Goal: Task Accomplishment & Management: Complete application form

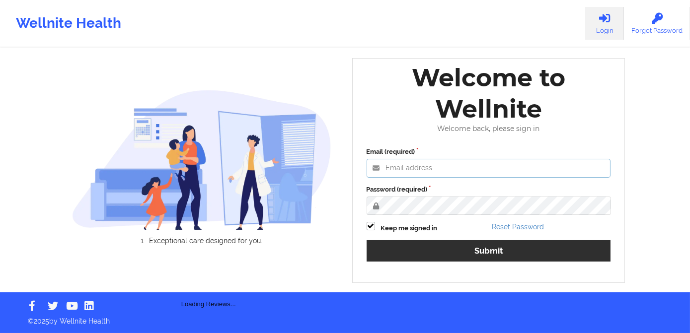
type input "[PERSON_NAME][EMAIL_ADDRESS][DOMAIN_NAME]"
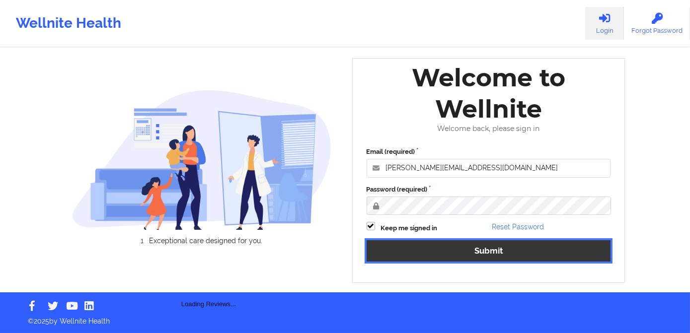
click at [461, 251] on button "Submit" at bounding box center [489, 250] width 244 height 21
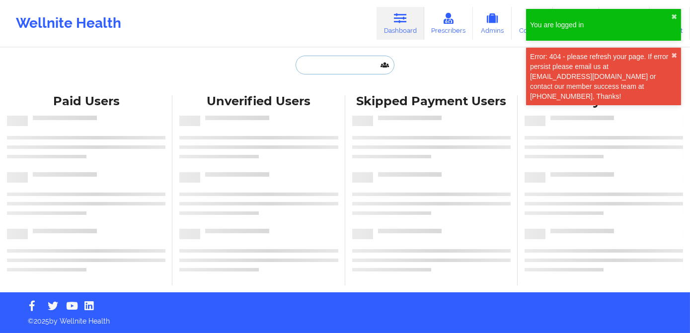
click at [324, 66] on input "text" at bounding box center [345, 65] width 98 height 19
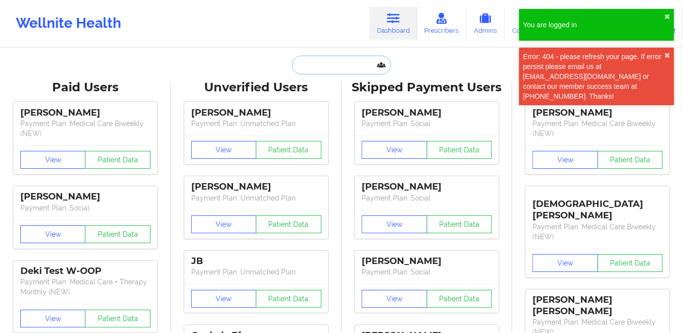
paste input "[PERSON_NAME]"
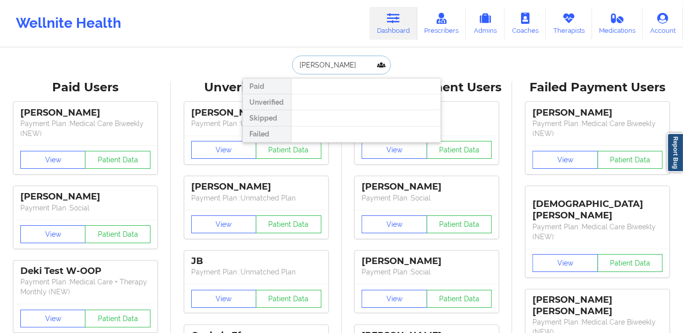
click at [339, 66] on input "[PERSON_NAME]" at bounding box center [341, 65] width 98 height 19
type input "[PERSON_NAME]"
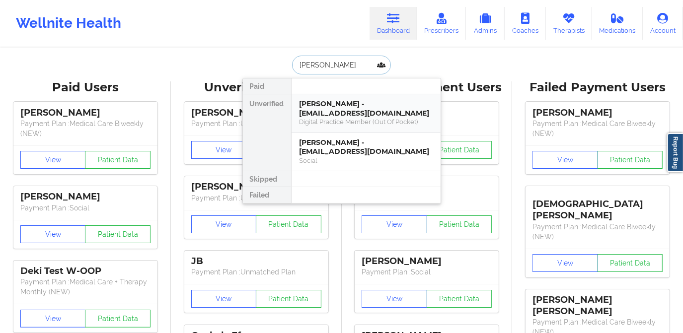
click at [362, 106] on div "[PERSON_NAME] - [EMAIL_ADDRESS][DOMAIN_NAME]" at bounding box center [365, 108] width 133 height 18
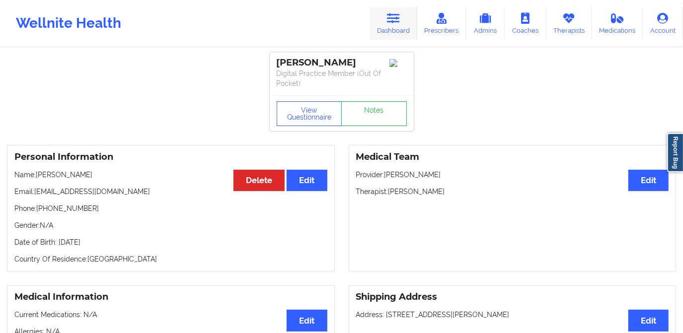
click at [385, 28] on link "Dashboard" at bounding box center [394, 23] width 48 height 33
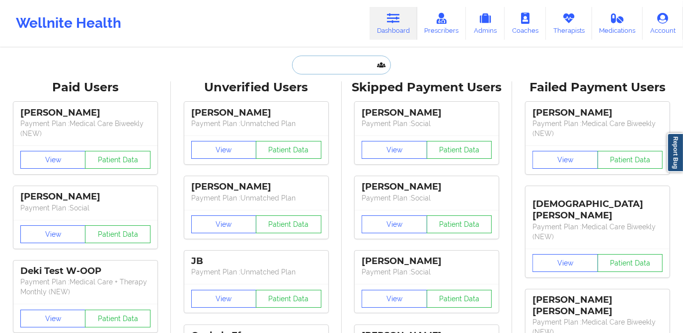
click at [355, 64] on input "text" at bounding box center [341, 65] width 98 height 19
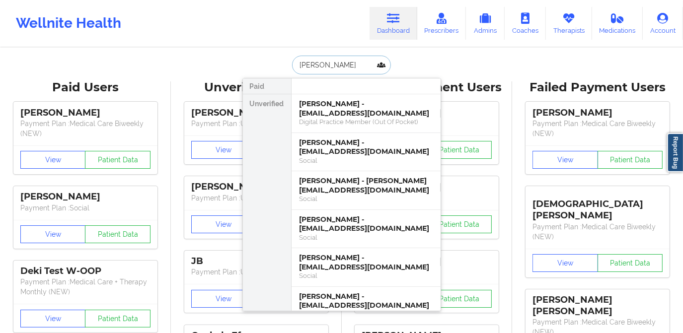
type input "[PERSON_NAME]"
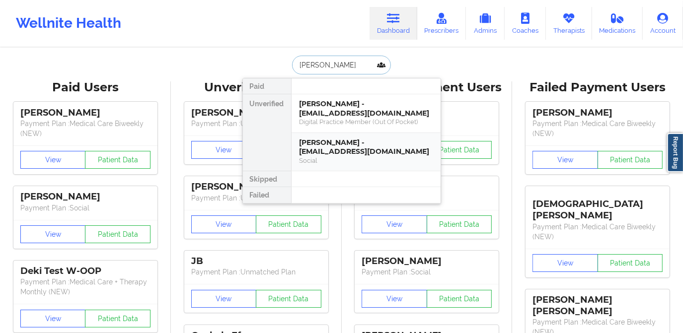
click at [345, 138] on div "[PERSON_NAME] - [EMAIL_ADDRESS][DOMAIN_NAME]" at bounding box center [365, 147] width 133 height 18
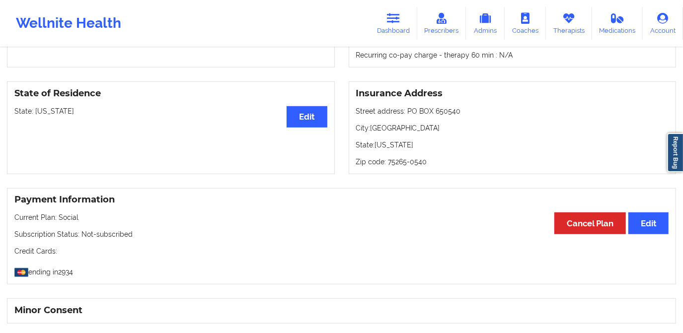
scroll to position [409, 0]
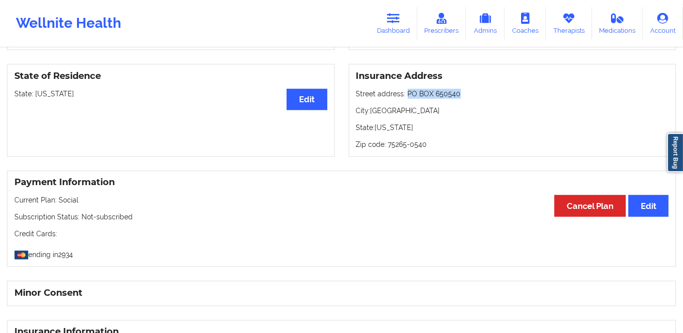
drag, startPoint x: 406, startPoint y: 97, endPoint x: 455, endPoint y: 97, distance: 49.2
click at [455, 97] on p "Street address: [GEOGRAPHIC_DATA]" at bounding box center [512, 94] width 313 height 10
copy p "PO BOX 650540"
drag, startPoint x: 372, startPoint y: 110, endPoint x: 396, endPoint y: 112, distance: 24.9
click at [396, 112] on p "City: [GEOGRAPHIC_DATA]" at bounding box center [512, 111] width 313 height 10
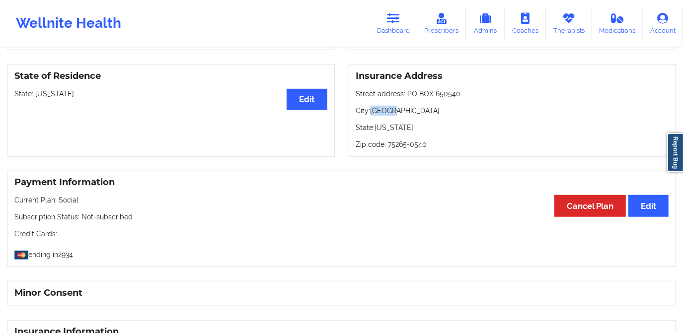
copy p "[GEOGRAPHIC_DATA]"
drag, startPoint x: 374, startPoint y: 128, endPoint x: 401, endPoint y: 130, distance: 26.9
click at [401, 130] on p "State: [US_STATE]" at bounding box center [512, 128] width 313 height 10
copy p "[US_STATE]"
drag, startPoint x: 386, startPoint y: 143, endPoint x: 425, endPoint y: 146, distance: 39.4
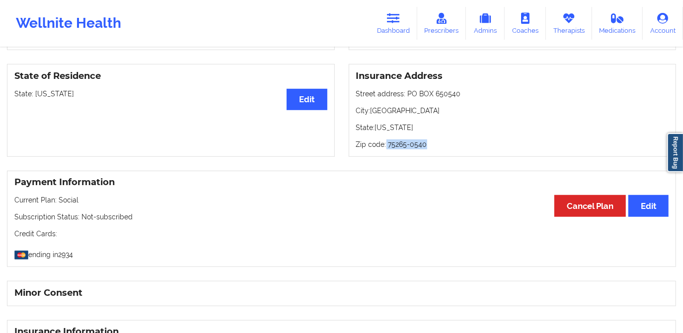
click at [426, 146] on p "Zip code: 75265-0540" at bounding box center [512, 145] width 313 height 10
drag, startPoint x: 425, startPoint y: 146, endPoint x: 376, endPoint y: 147, distance: 48.7
click at [376, 147] on p "Zip code: 75265-0540" at bounding box center [512, 145] width 313 height 10
drag, startPoint x: 357, startPoint y: 145, endPoint x: 434, endPoint y: 146, distance: 77.0
click at [434, 146] on div "Insurance Address Street address: [GEOGRAPHIC_DATA]: [GEOGRAPHIC_DATA]: [US_STA…" at bounding box center [513, 110] width 328 height 93
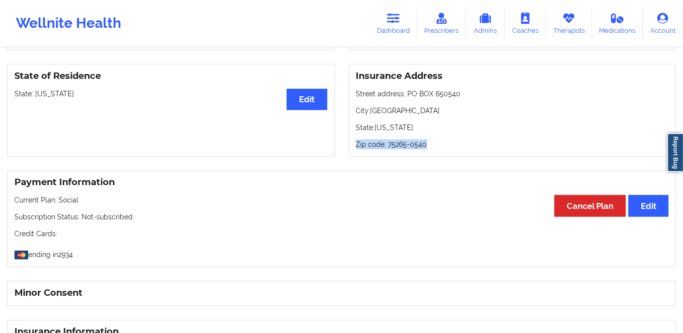
copy p "Zip code: 75265-0540"
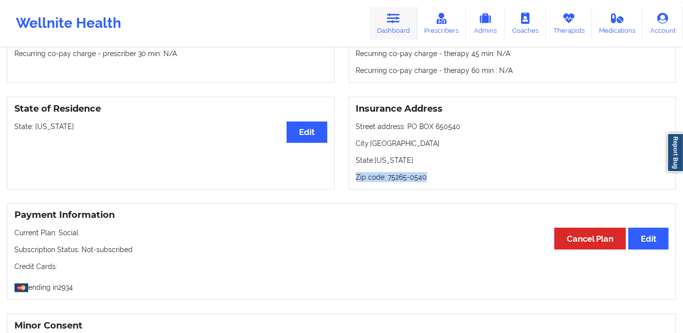
scroll to position [274, 0]
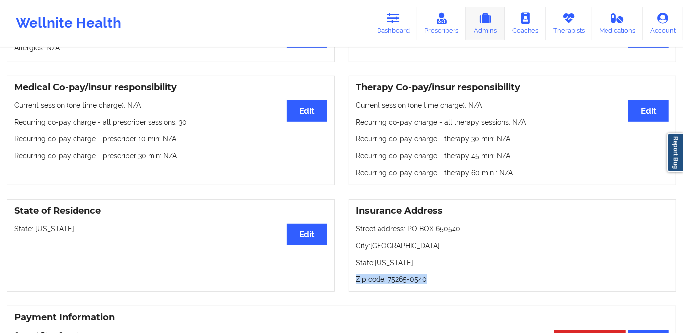
click at [492, 26] on link "Admins" at bounding box center [485, 23] width 39 height 33
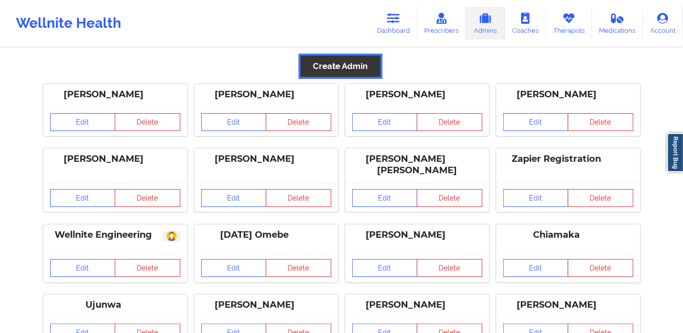
click at [355, 60] on button "Create Admin" at bounding box center [339, 66] width 79 height 21
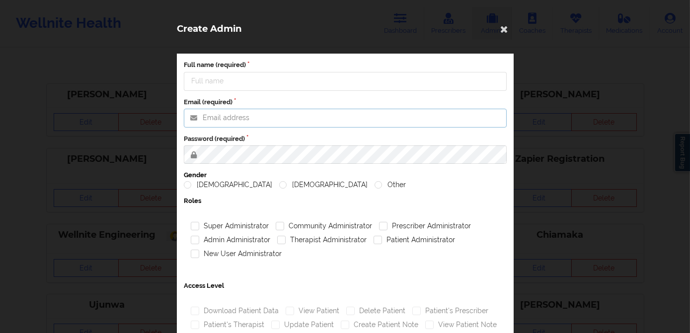
type input "[PERSON_NAME][EMAIL_ADDRESS][DOMAIN_NAME]"
click at [234, 85] on input "Full name (required)" at bounding box center [345, 81] width 323 height 19
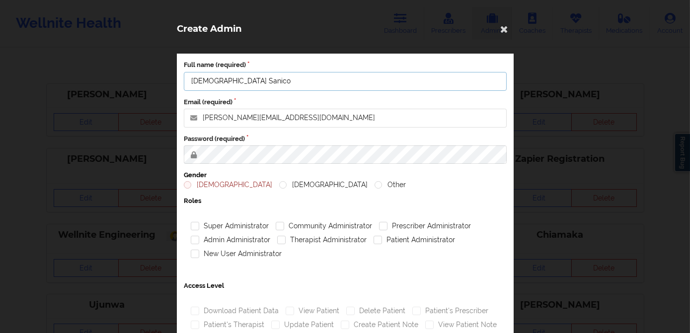
type input "[DEMOGRAPHIC_DATA] Sanico"
drag, startPoint x: 304, startPoint y: 109, endPoint x: 197, endPoint y: 114, distance: 107.4
click at [197, 114] on input "[PERSON_NAME][EMAIL_ADDRESS][DOMAIN_NAME]" at bounding box center [345, 118] width 323 height 19
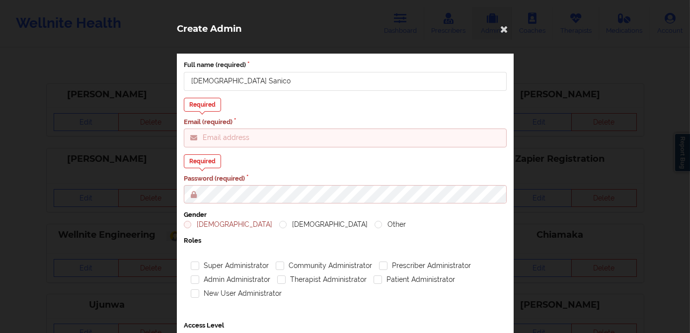
click at [257, 139] on input "Email (required)" at bounding box center [345, 138] width 323 height 19
paste input "[EMAIL_ADDRESS][DOMAIN_NAME]"
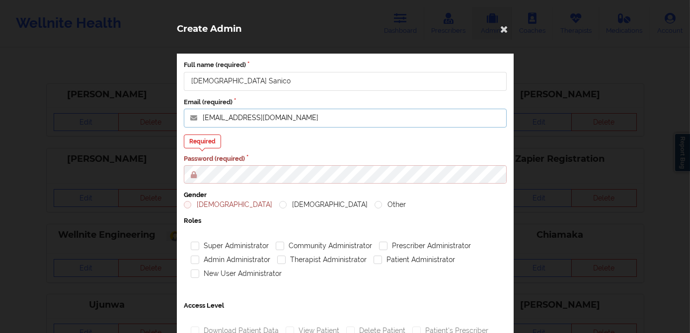
type input "[EMAIL_ADDRESS][DOMAIN_NAME]"
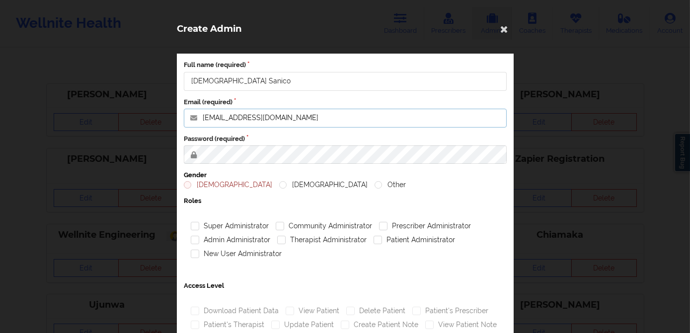
drag, startPoint x: 306, startPoint y: 118, endPoint x: 193, endPoint y: 125, distance: 113.5
click at [193, 125] on input "[EMAIL_ADDRESS][DOMAIN_NAME]" at bounding box center [345, 118] width 323 height 19
click at [279, 186] on label "[DEMOGRAPHIC_DATA]" at bounding box center [323, 185] width 88 height 8
click at [279, 186] on input "[DEMOGRAPHIC_DATA]" at bounding box center [283, 185] width 8 height 8
radio input "true"
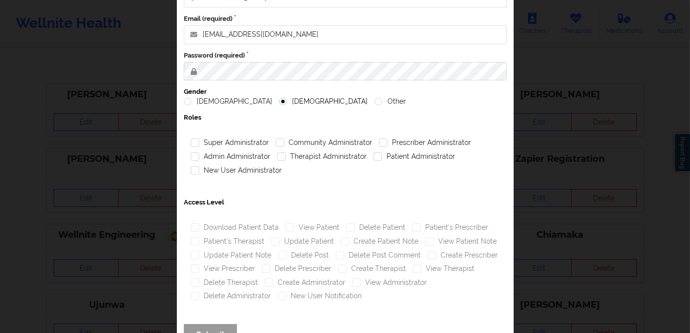
scroll to position [90, 0]
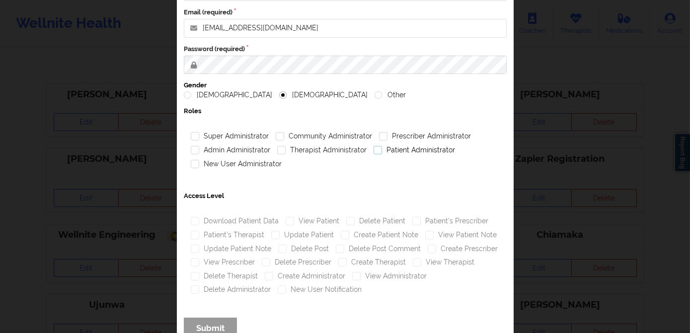
click at [394, 148] on label "Patient Administrator" at bounding box center [413, 150] width 81 height 8
click at [381, 148] on input "Patient Administrator" at bounding box center [377, 150] width 8 height 8
checkbox input "true"
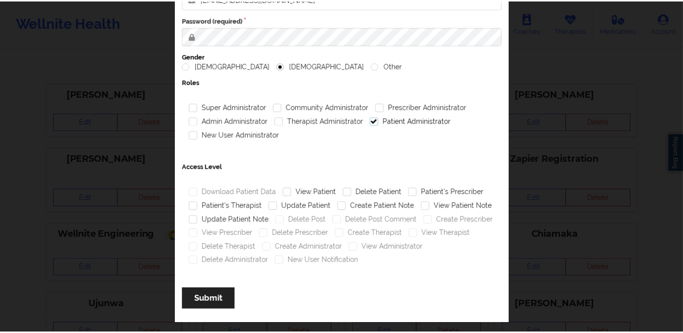
scroll to position [119, 0]
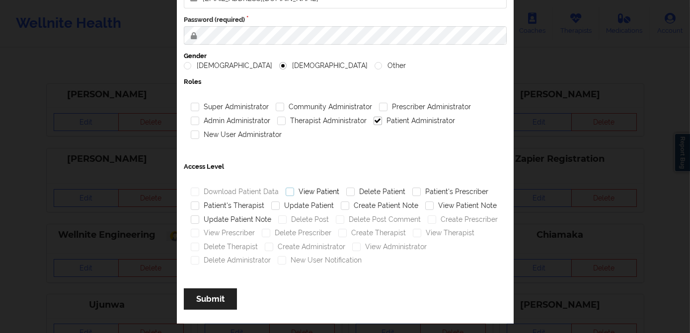
click at [312, 190] on label "View Patient" at bounding box center [312, 192] width 54 height 8
click at [294, 190] on input "View Patient" at bounding box center [289, 192] width 8 height 8
checkbox input "true"
click at [449, 206] on label "View Patient Note" at bounding box center [461, 206] width 72 height 8
click at [433, 206] on input "View Patient Note" at bounding box center [429, 206] width 8 height 8
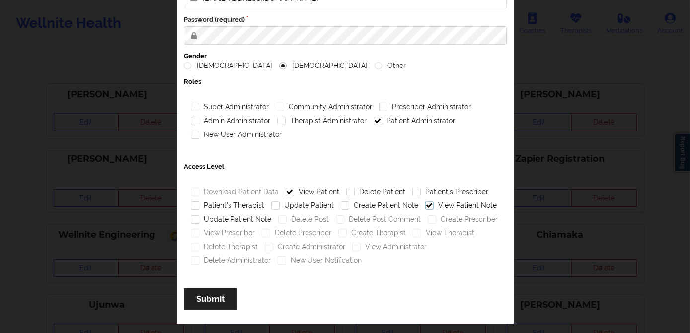
checkbox input "true"
click at [212, 296] on button "Submit" at bounding box center [210, 299] width 53 height 21
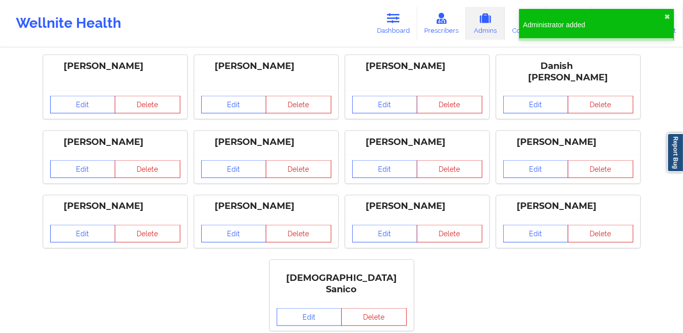
scroll to position [869, 0]
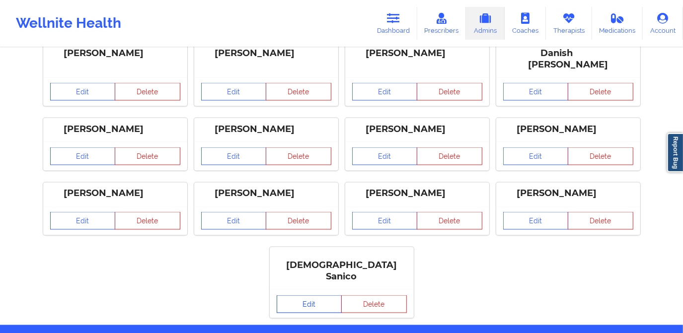
click at [317, 296] on link "Edit" at bounding box center [310, 305] width 66 height 18
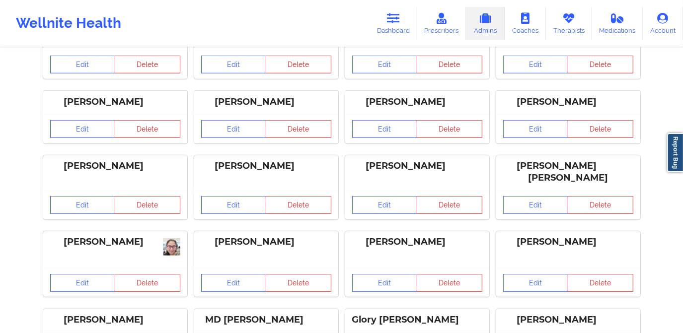
scroll to position [507, 0]
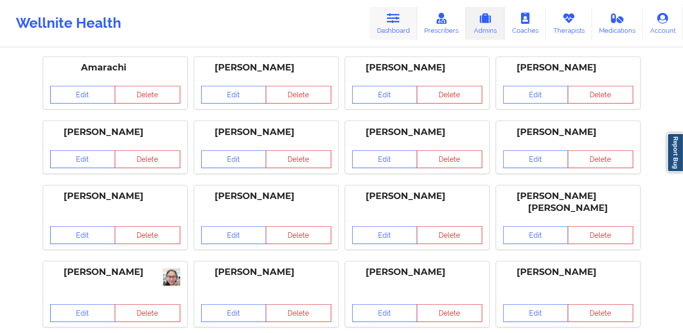
click at [400, 20] on icon at bounding box center [393, 18] width 13 height 11
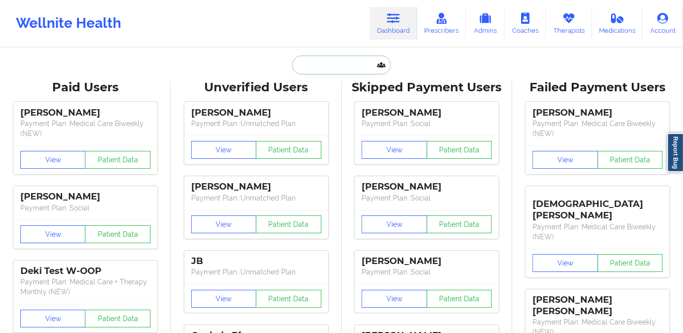
click at [342, 68] on input "text" at bounding box center [341, 65] width 98 height 19
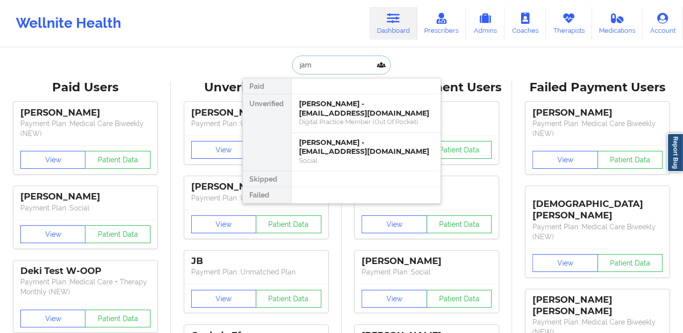
type input "[PERSON_NAME]"
click at [352, 118] on div "Digital Practice Member (Out Of Pocket)" at bounding box center [365, 122] width 133 height 8
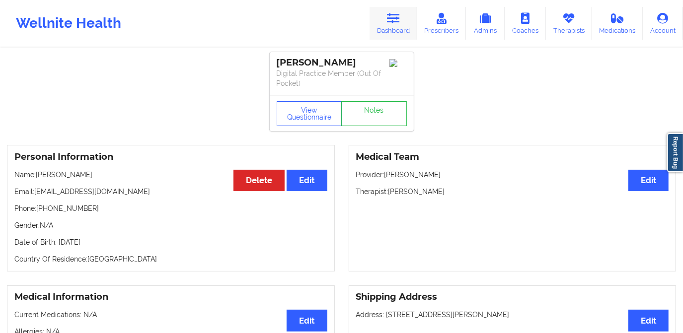
click at [387, 19] on link "Dashboard" at bounding box center [394, 23] width 48 height 33
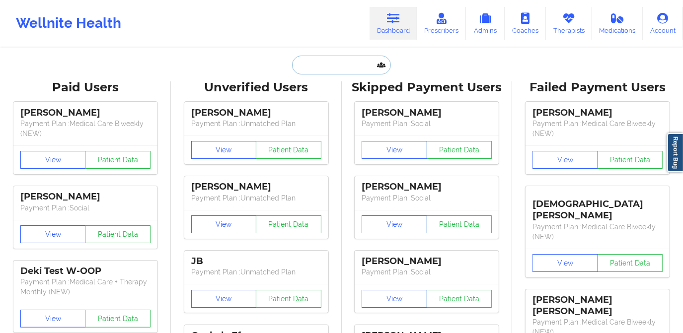
click at [334, 56] on input "text" at bounding box center [341, 65] width 98 height 19
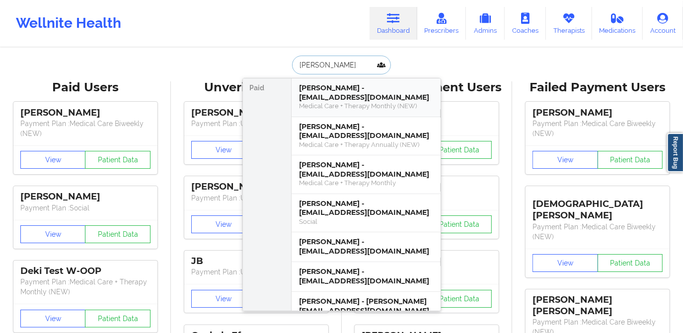
type input "[PERSON_NAME]"
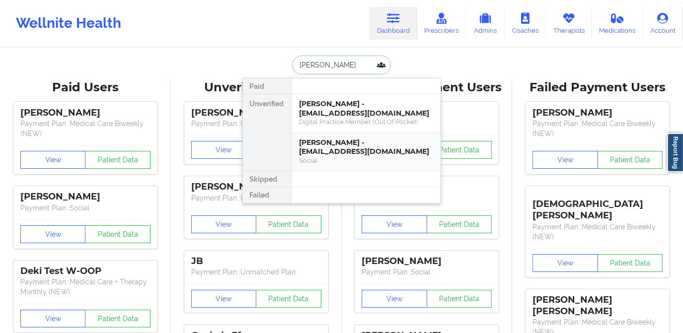
click at [355, 138] on div "[PERSON_NAME] - [EMAIL_ADDRESS][DOMAIN_NAME]" at bounding box center [365, 147] width 133 height 18
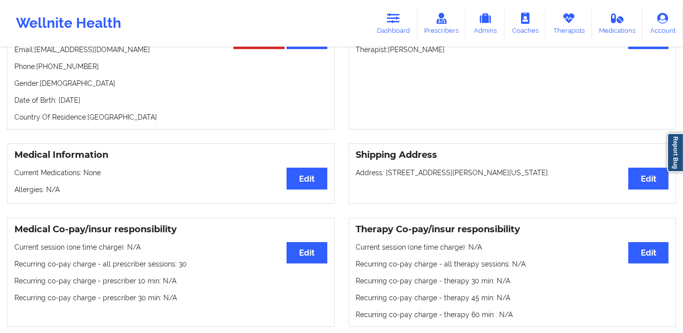
scroll to position [135, 0]
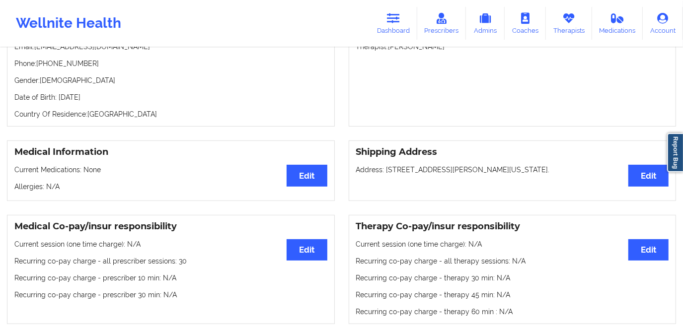
drag, startPoint x: 388, startPoint y: 172, endPoint x: 555, endPoint y: 173, distance: 166.9
click at [555, 173] on p "Address: [STREET_ADDRESS][PERSON_NAME][US_STATE]." at bounding box center [512, 170] width 313 height 10
copy p "[STREET_ADDRESS][PERSON_NAME][US_STATE]."
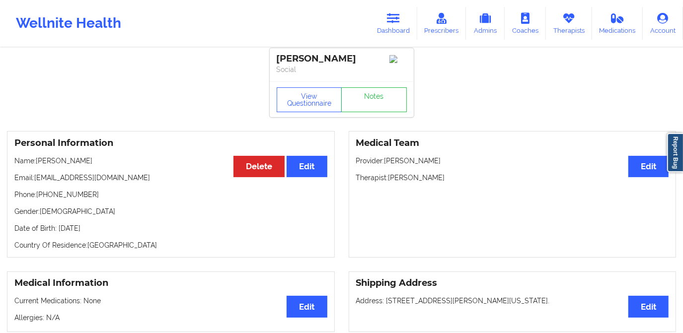
scroll to position [0, 0]
